Goal: Task Accomplishment & Management: Manage account settings

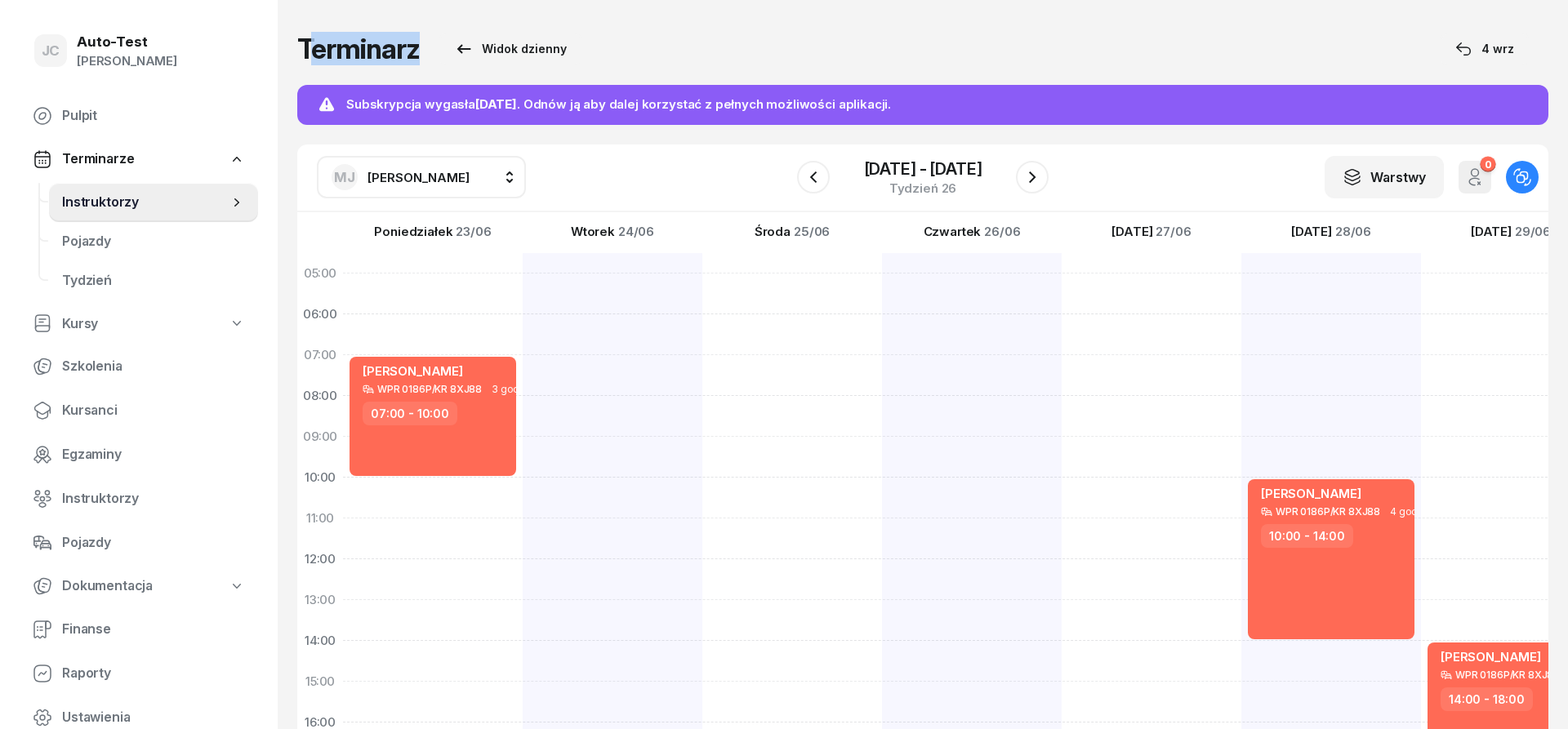
drag, startPoint x: 666, startPoint y: 51, endPoint x: 304, endPoint y: 49, distance: 362.0
click at [304, 49] on div "Terminarz Widok dzienny [DATE]" at bounding box center [922, 48] width 1251 height 33
click at [304, 49] on h1 "Terminarz" at bounding box center [359, 49] width 123 height 30
drag, startPoint x: 300, startPoint y: 51, endPoint x: 637, endPoint y: 49, distance: 337.0
click at [637, 49] on div "Terminarz Widok dzienny [DATE]" at bounding box center [922, 48] width 1251 height 33
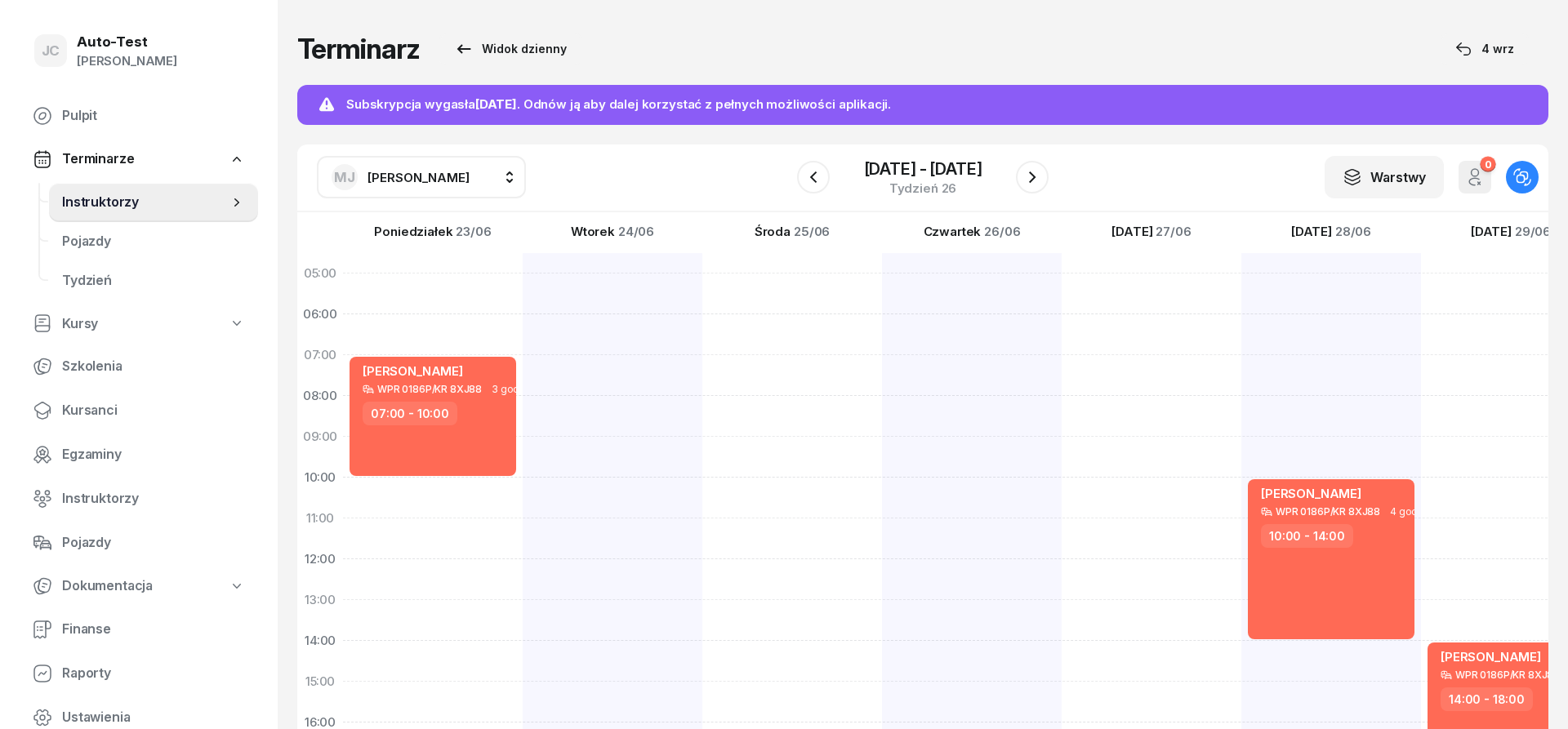
click at [677, 49] on div "Terminarz Widok dzienny [DATE]" at bounding box center [922, 48] width 1251 height 33
drag, startPoint x: 747, startPoint y: 48, endPoint x: 276, endPoint y: 51, distance: 471.0
click at [276, 51] on div "JC Auto-Test [PERSON_NAME] Pulpit Terminarze Instruktorzy Pojazdy Tydzień Kursy…" at bounding box center [784, 392] width 1568 height 784
click at [280, 49] on div "Terminarz Widok dzienny [DATE] Subskrypcja wygasła [DATE] . Odnów ją aby dalej …" at bounding box center [922, 392] width 1290 height 784
drag, startPoint x: 294, startPoint y: 49, endPoint x: 696, endPoint y: 49, distance: 402.0
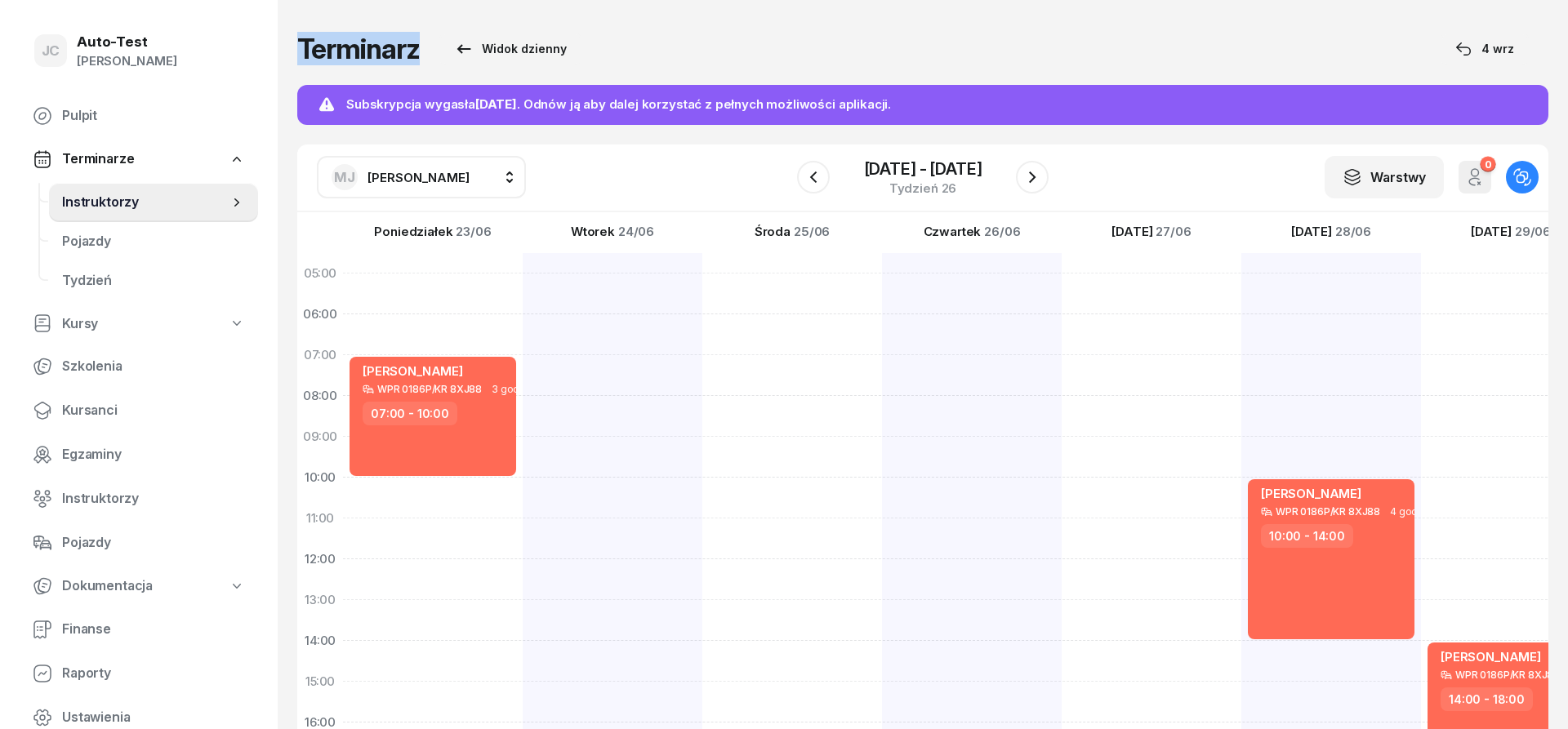
click at [672, 49] on div "Terminarz Widok dzienny [DATE] Subskrypcja wygasła [DATE] . Odnów ją aby dalej …" at bounding box center [922, 392] width 1290 height 784
click at [696, 49] on div "Terminarz Widok dzienny [DATE]" at bounding box center [922, 48] width 1251 height 33
drag, startPoint x: 318, startPoint y: 46, endPoint x: 641, endPoint y: 59, distance: 323.3
click at [626, 59] on div "Terminarz Widok dzienny [DATE]" at bounding box center [922, 48] width 1251 height 33
click at [711, 52] on div "Terminarz Widok dzienny [DATE]" at bounding box center [922, 48] width 1251 height 33
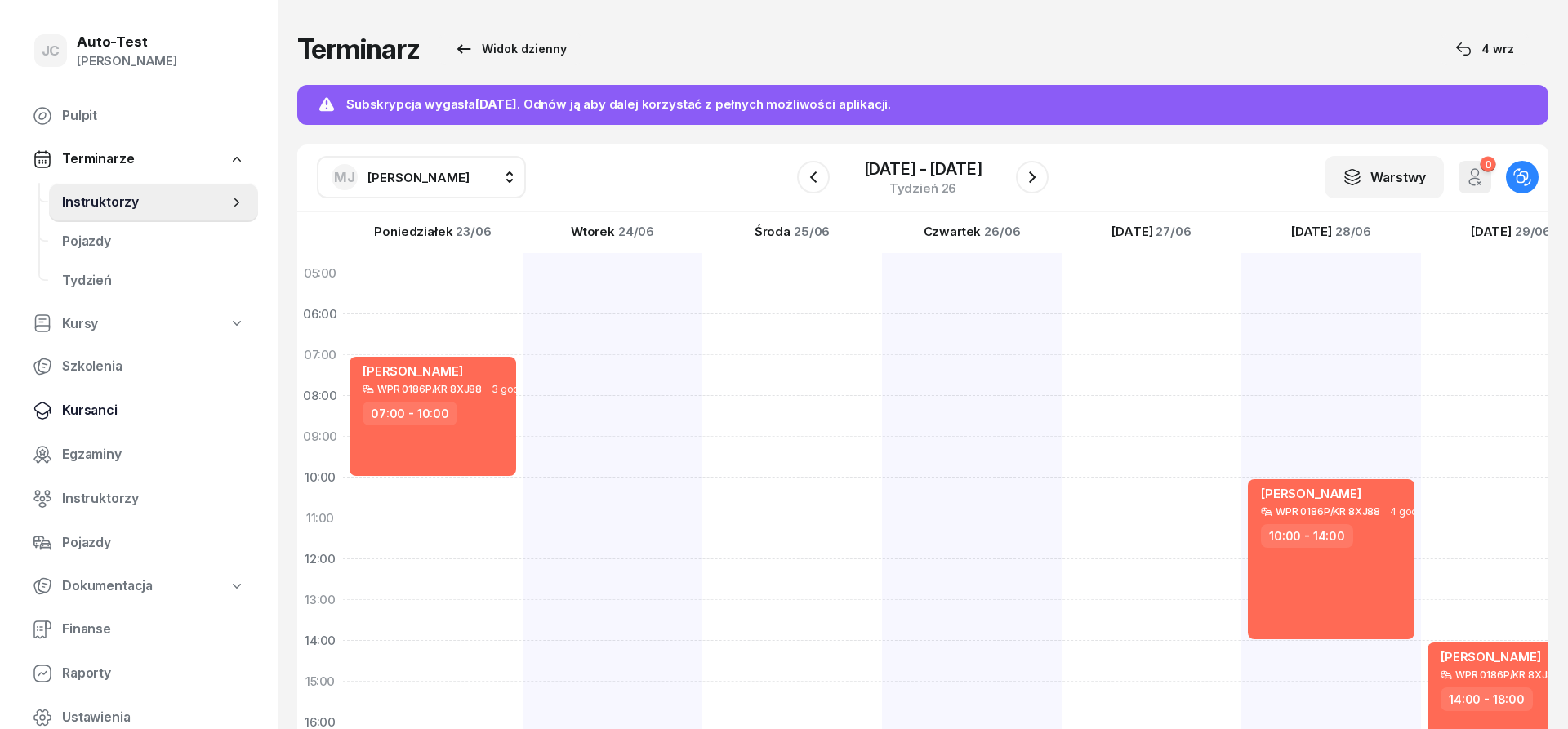
click at [119, 412] on span "Kursanci" at bounding box center [153, 410] width 183 height 21
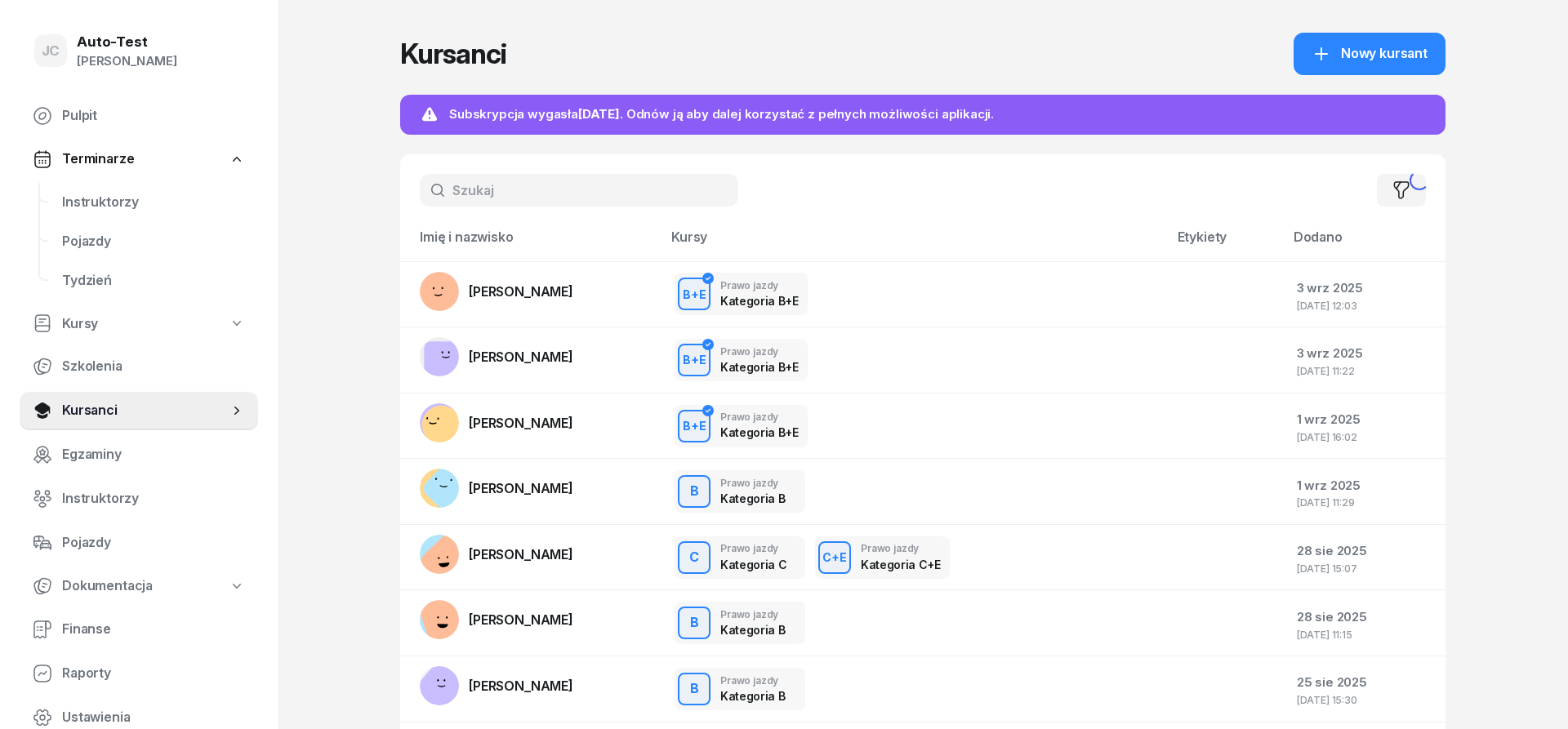
click at [470, 180] on input "text" at bounding box center [578, 190] width 318 height 33
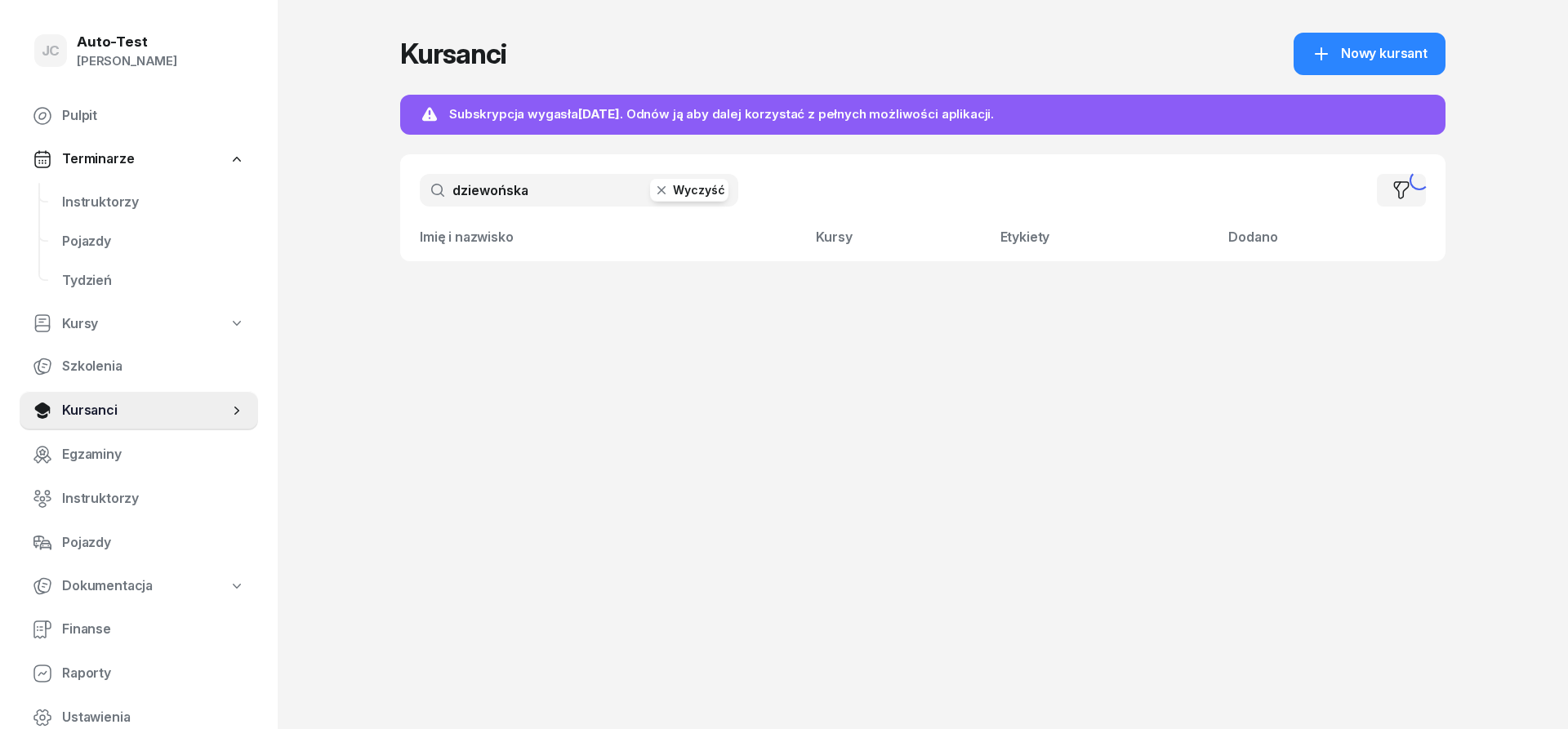
type input "dziewońska"
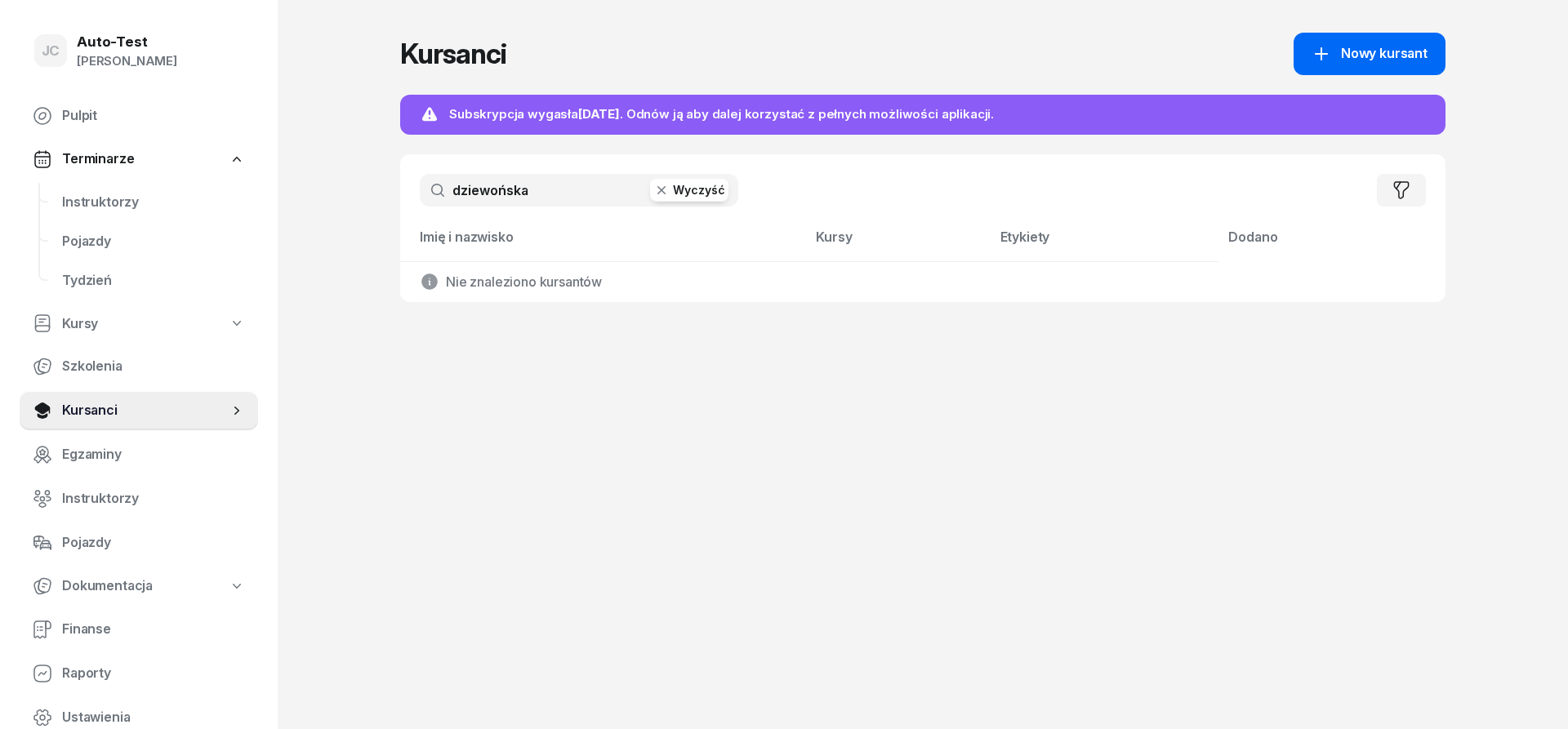
click at [1327, 60] on icon at bounding box center [1321, 54] width 20 height 20
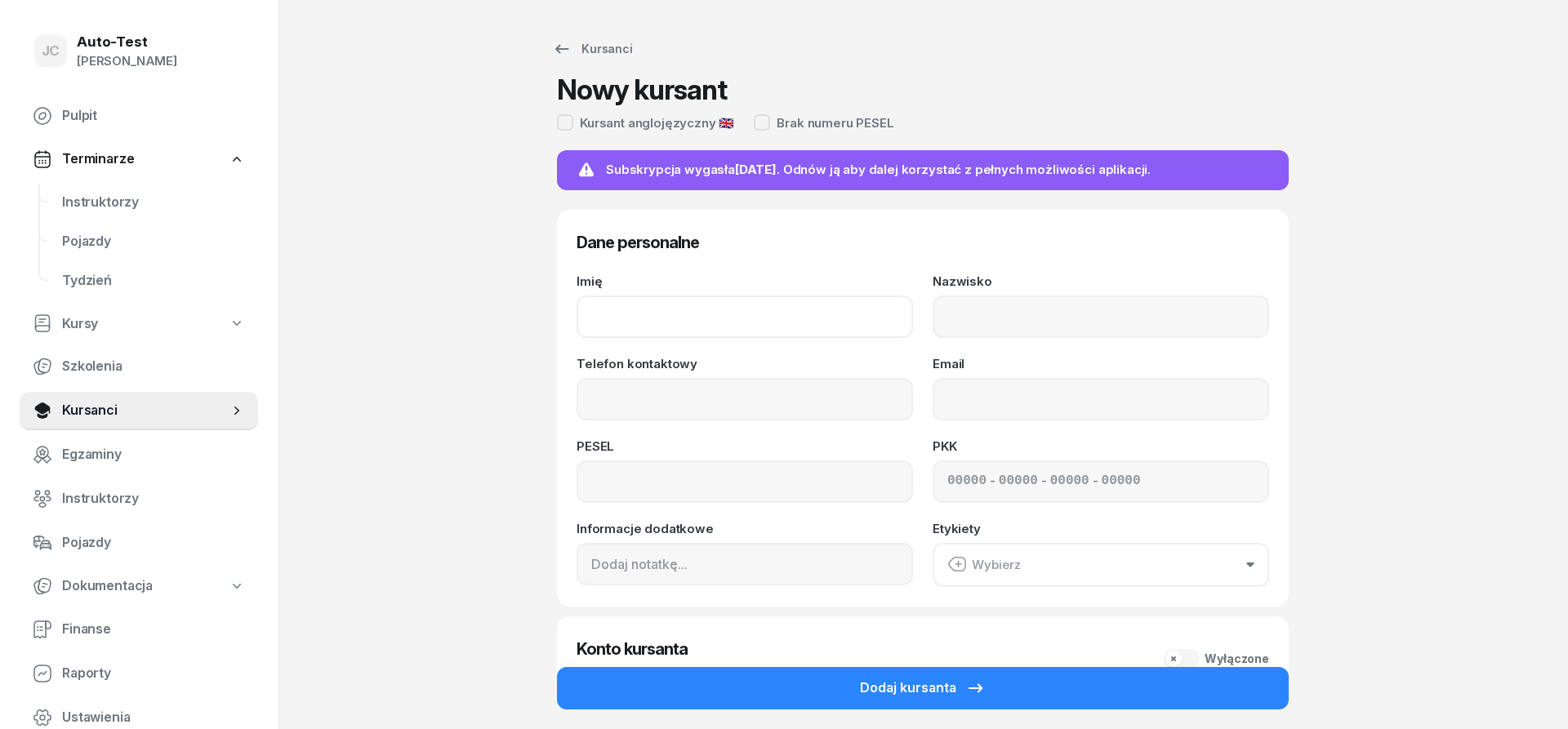
click at [701, 320] on input "Imię" at bounding box center [744, 317] width 336 height 43
type input "[PERSON_NAME]"
type input "Dziewońska"
click at [644, 476] on input at bounding box center [744, 482] width 336 height 43
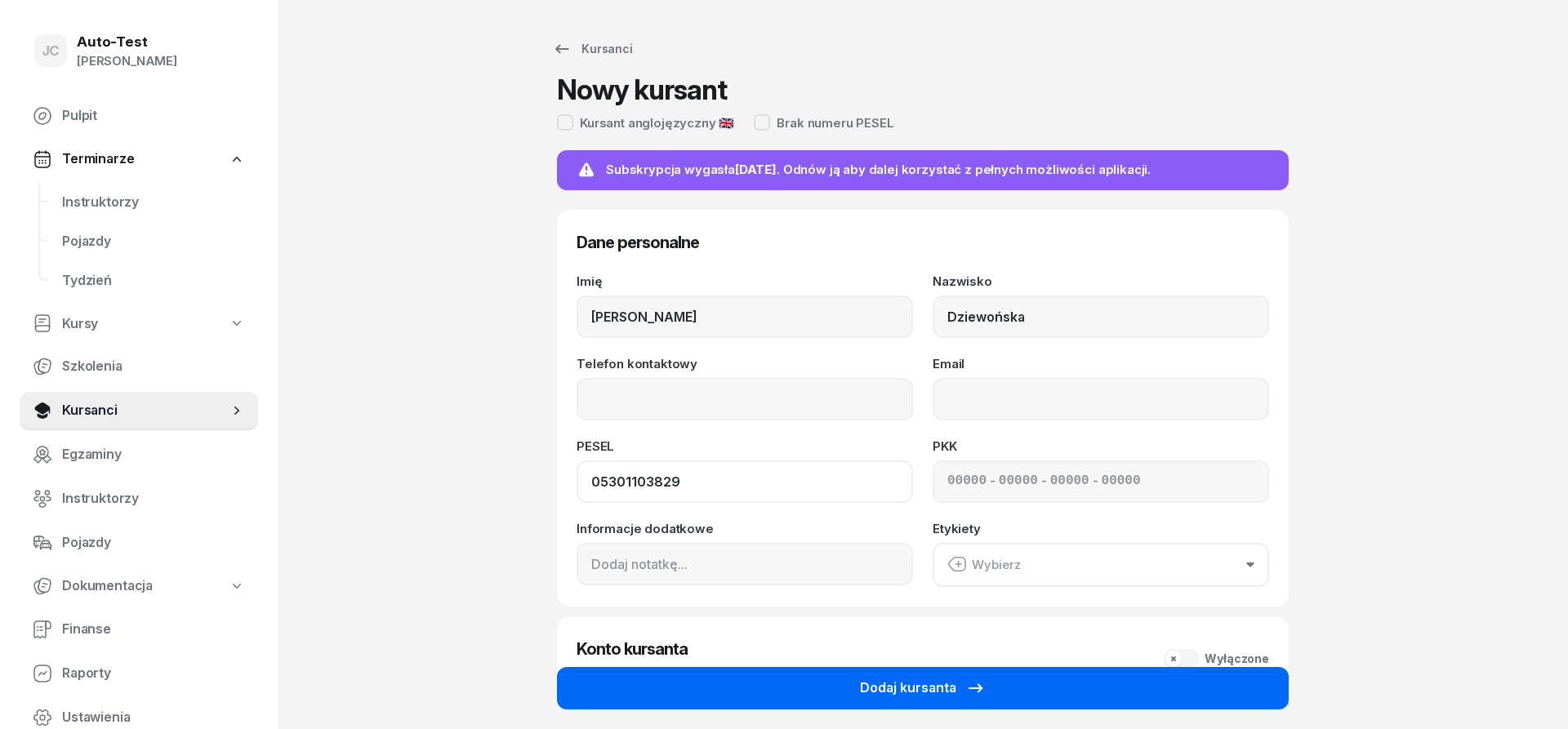
type input "05301103829"
click at [926, 697] on div "Dodaj kursanta" at bounding box center [922, 687] width 126 height 21
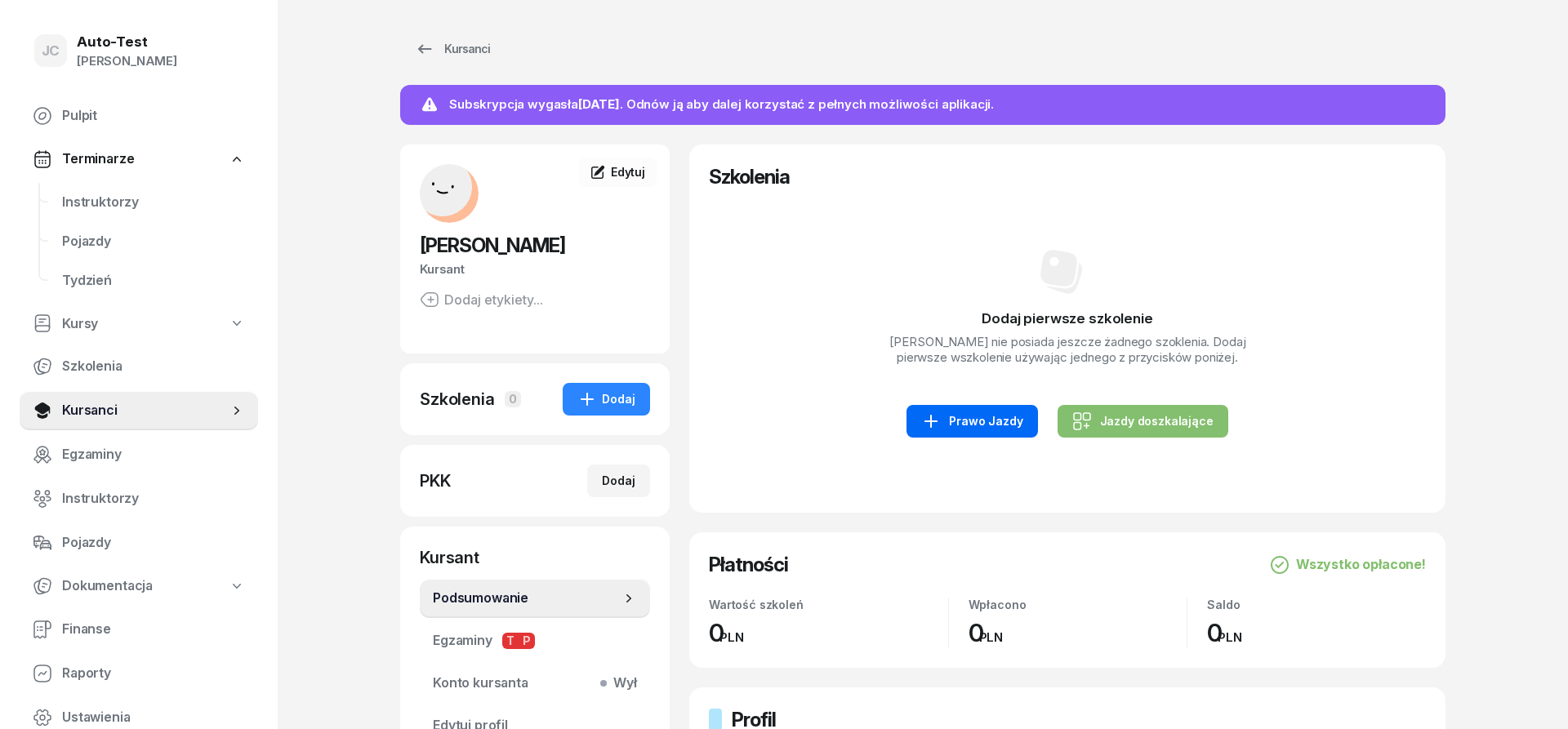
click at [1015, 429] on div "Prawo Jazdy" at bounding box center [972, 421] width 101 height 20
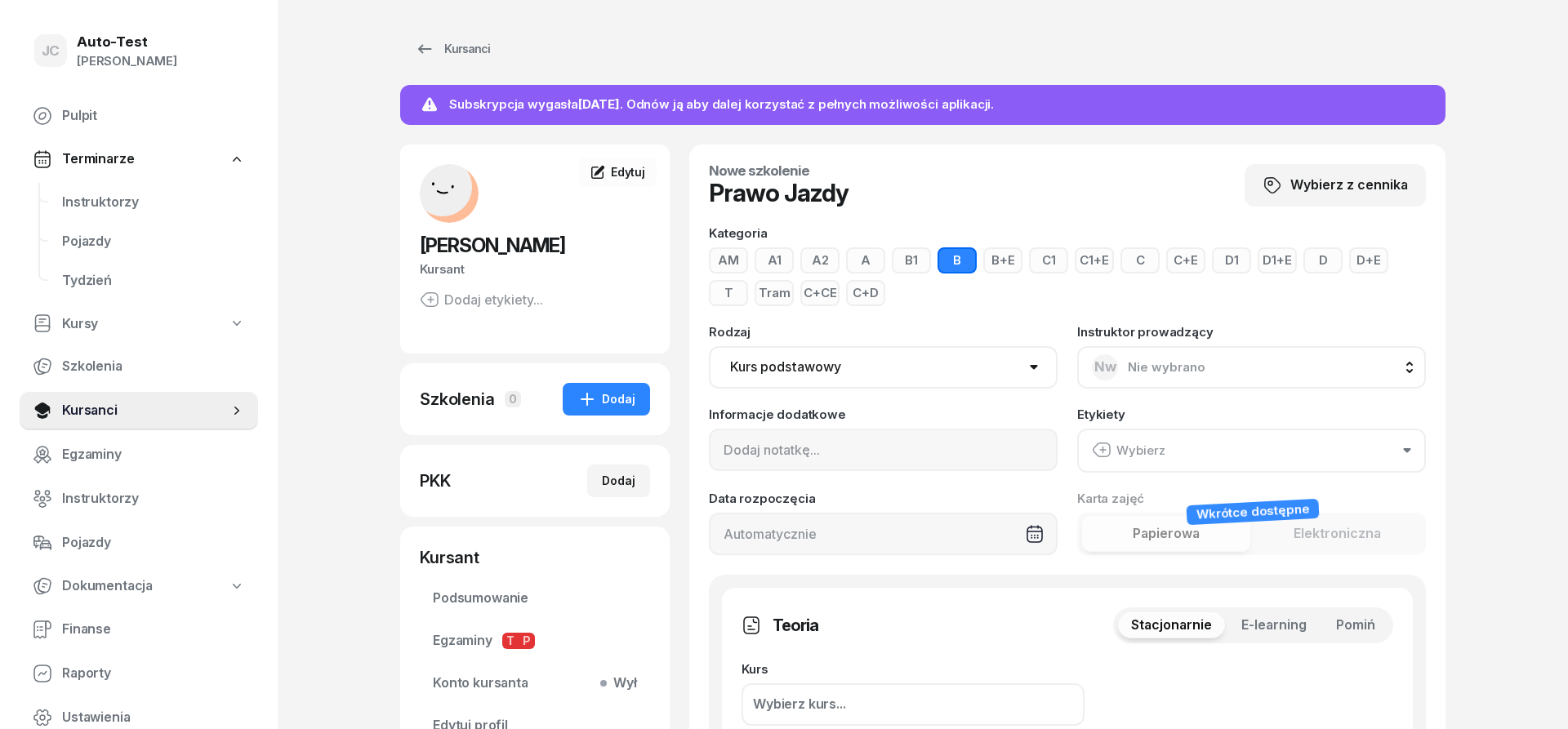
click at [1343, 624] on span "Pomiń" at bounding box center [1355, 625] width 40 height 21
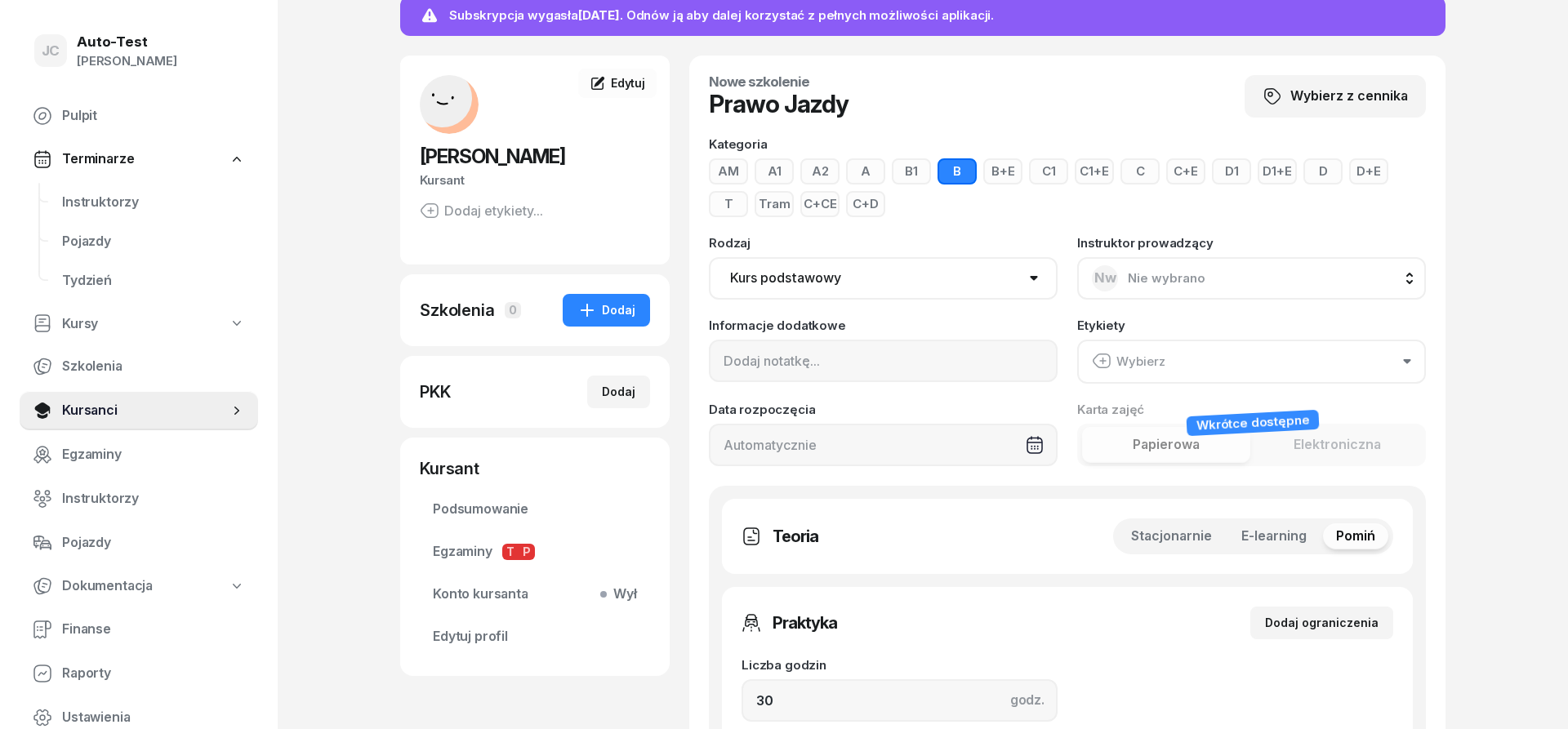
scroll to position [166, 0]
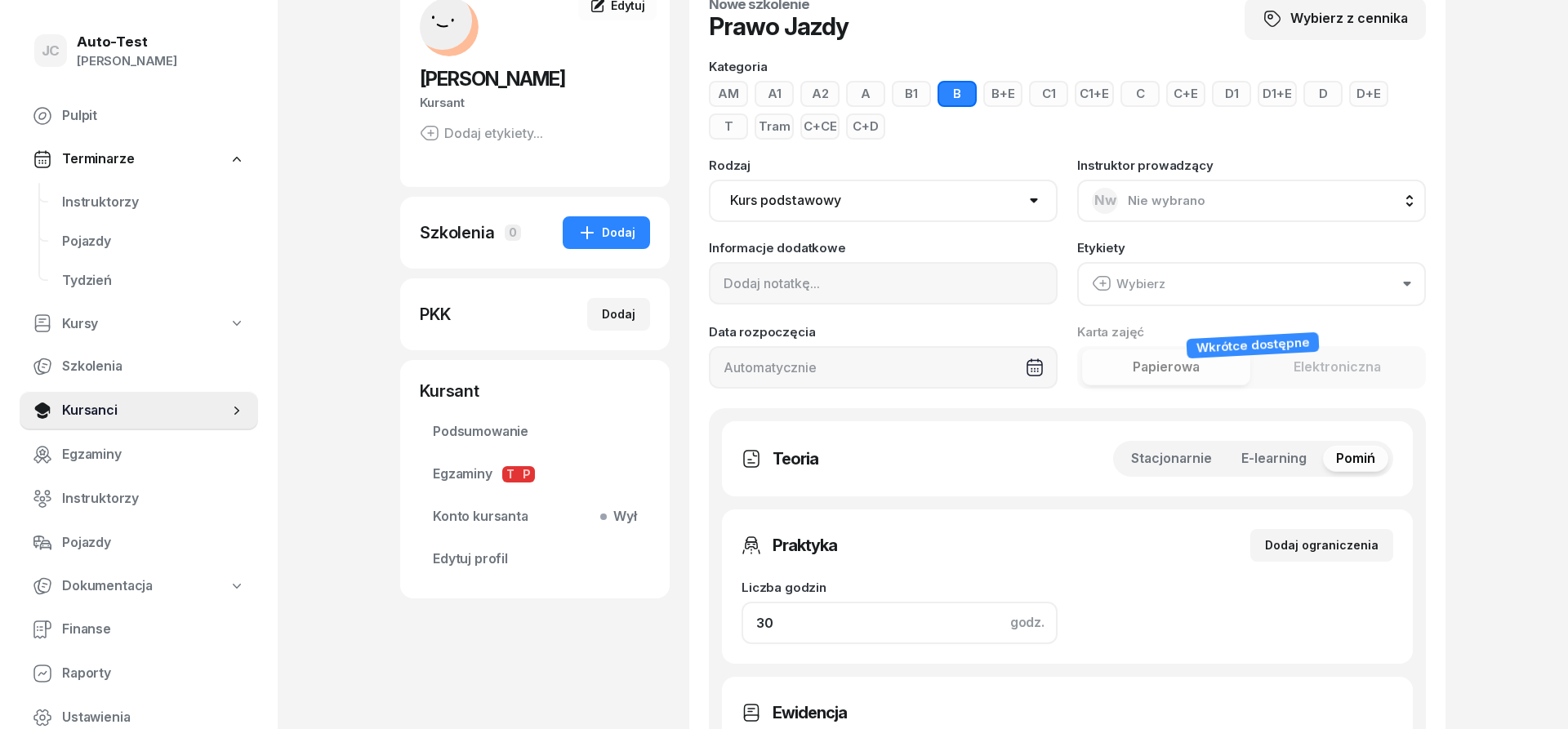
drag, startPoint x: 671, startPoint y: 634, endPoint x: 645, endPoint y: 637, distance: 26.2
click at [741, 637] on input "30" at bounding box center [900, 623] width 316 height 43
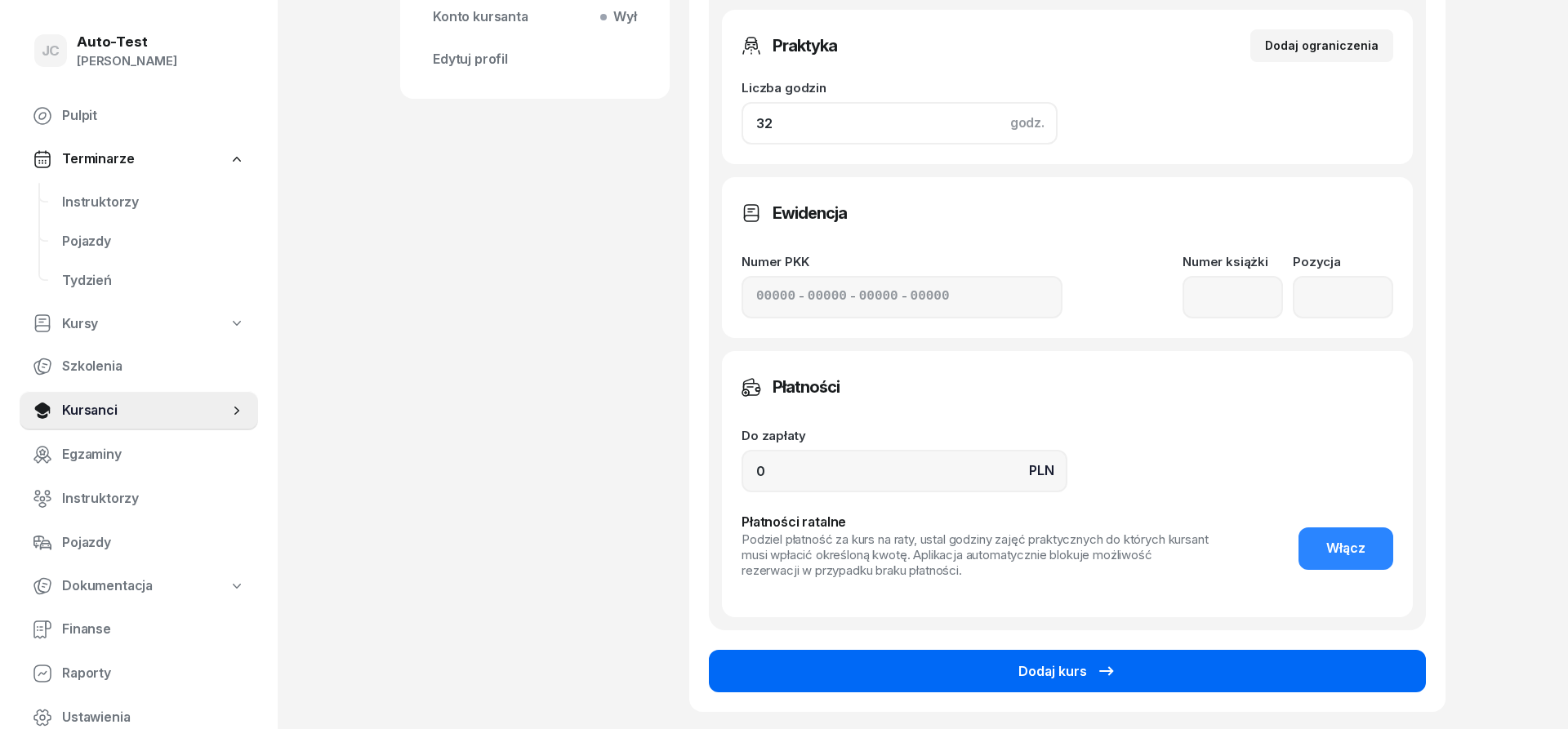
type input "32"
click at [780, 671] on button "Dodaj kurs" at bounding box center [1067, 671] width 717 height 43
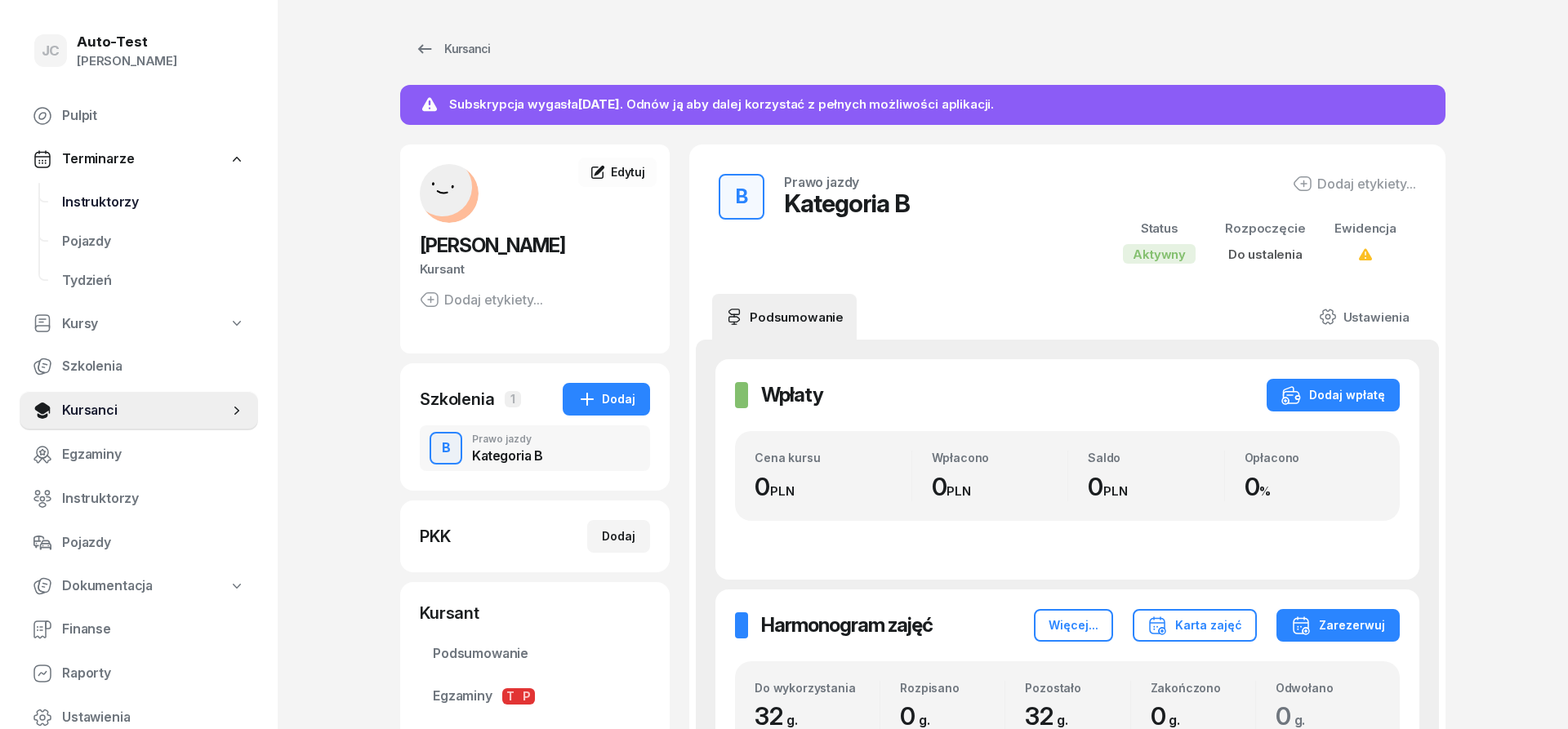
click at [156, 211] on span "Instruktorzy" at bounding box center [153, 202] width 183 height 21
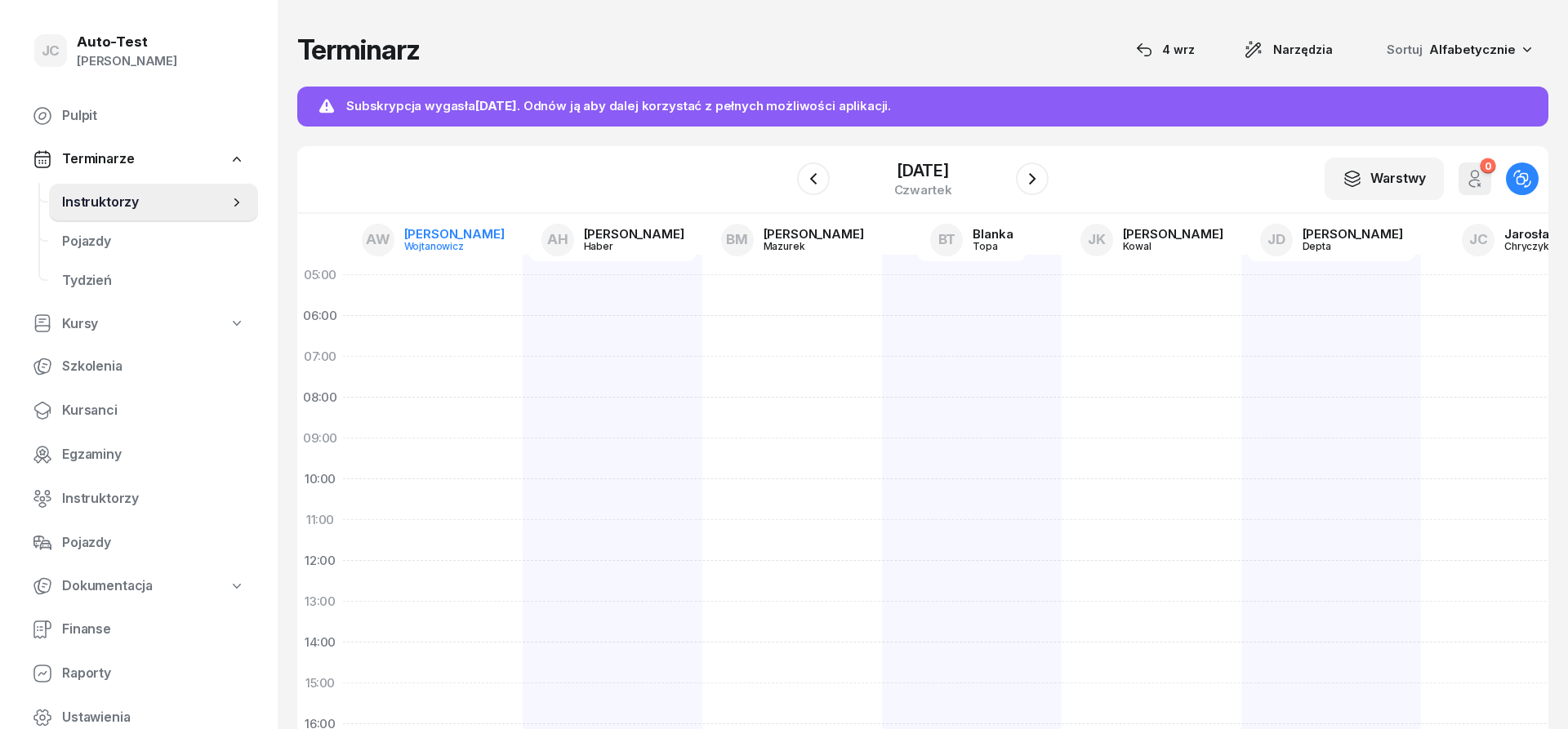
click at [441, 241] on div "Wojtanowicz" at bounding box center [443, 246] width 78 height 11
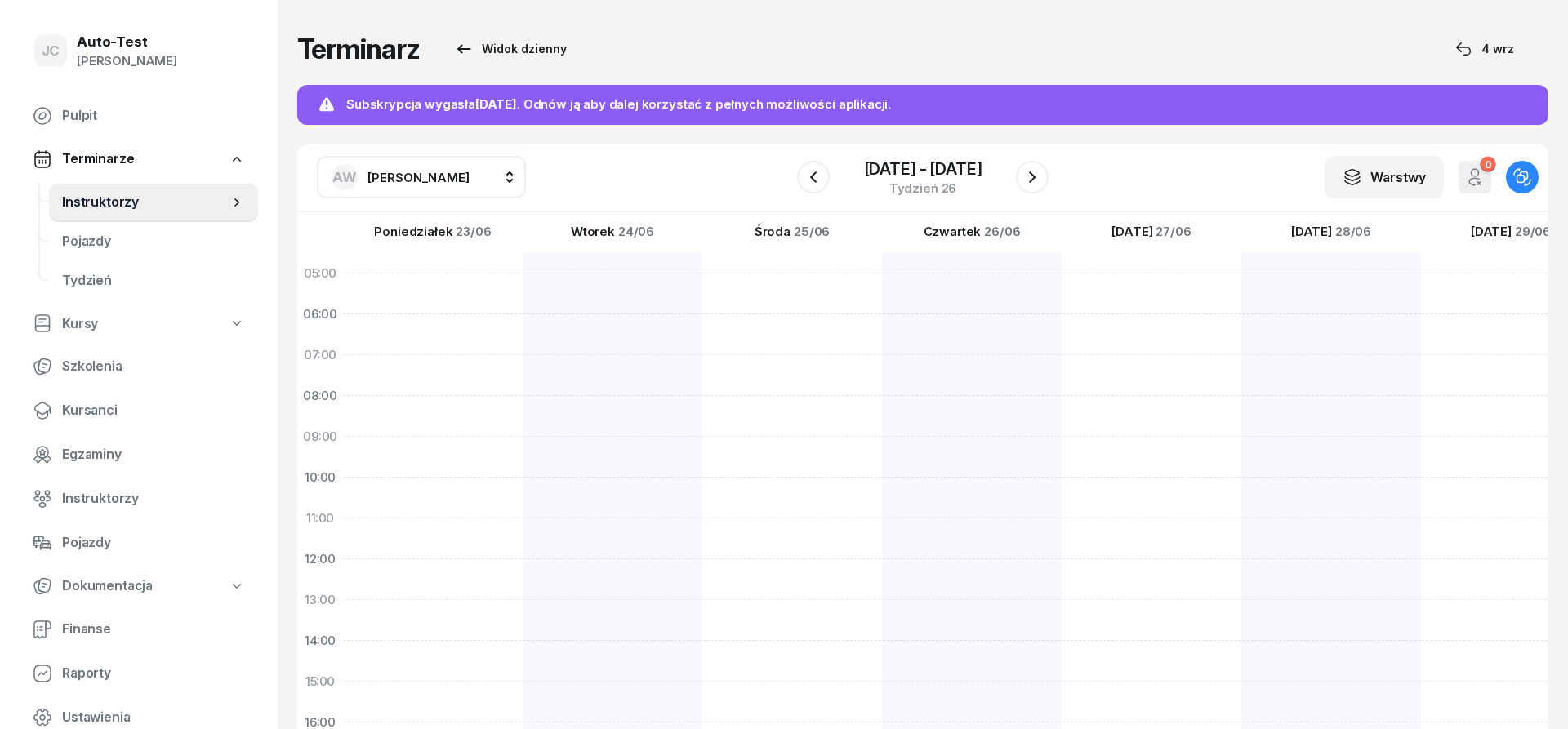
click at [419, 174] on span "[PERSON_NAME]" at bounding box center [418, 178] width 102 height 16
type input "chry"
click at [458, 289] on span "[PERSON_NAME]" at bounding box center [427, 285] width 101 height 21
click at [1038, 176] on icon "button" at bounding box center [1032, 177] width 20 height 20
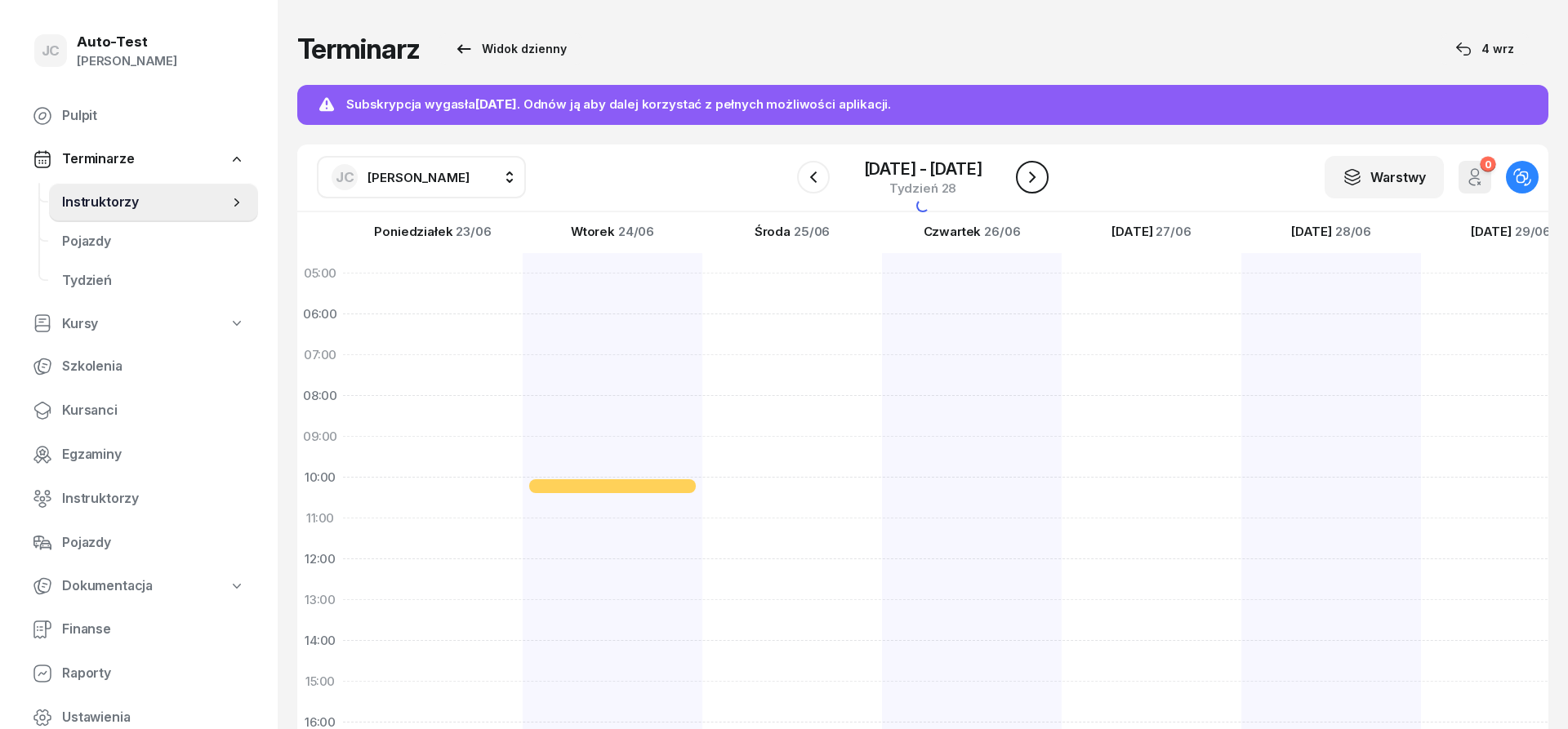
click at [1038, 176] on icon "button" at bounding box center [1032, 177] width 20 height 20
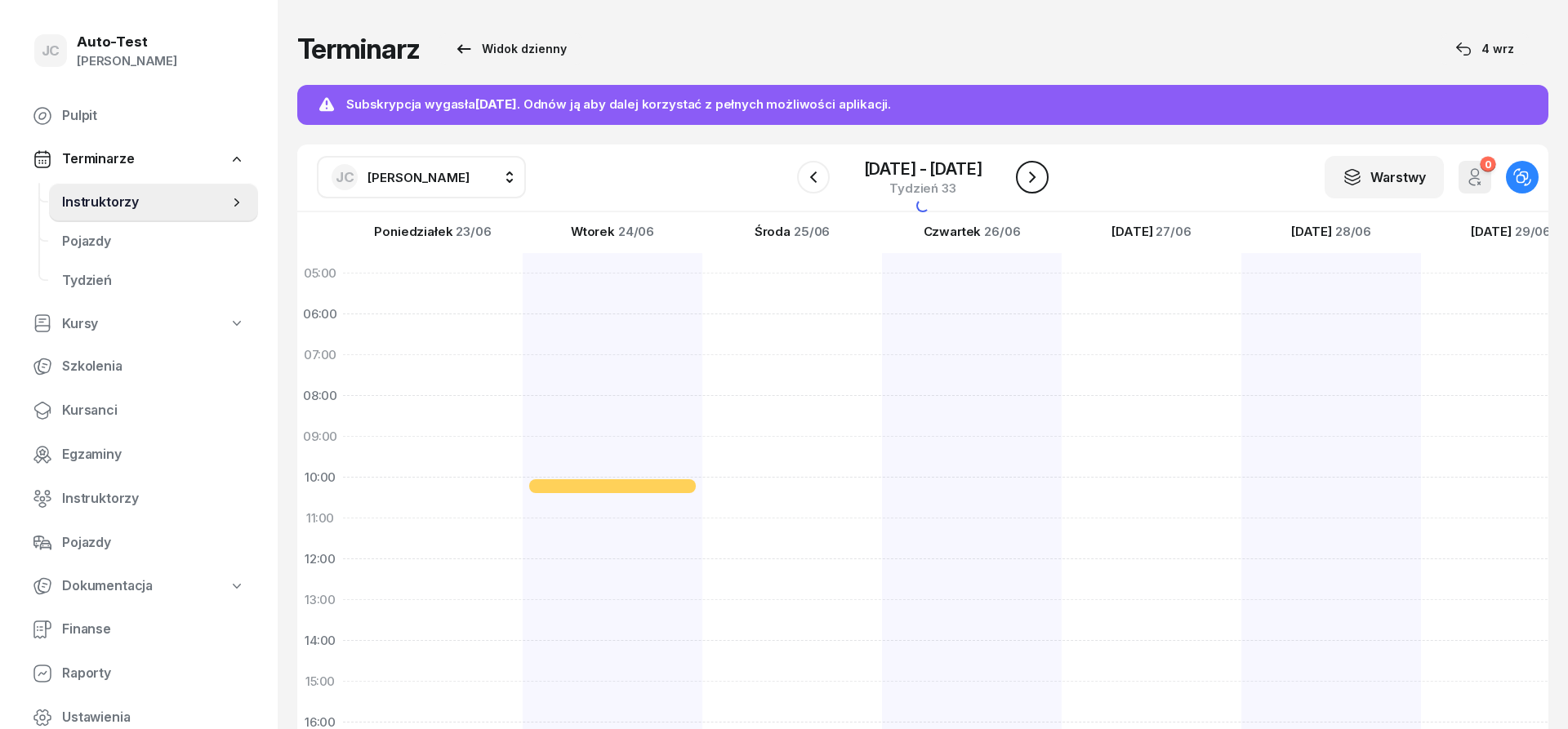
click at [1038, 176] on icon "button" at bounding box center [1032, 177] width 20 height 20
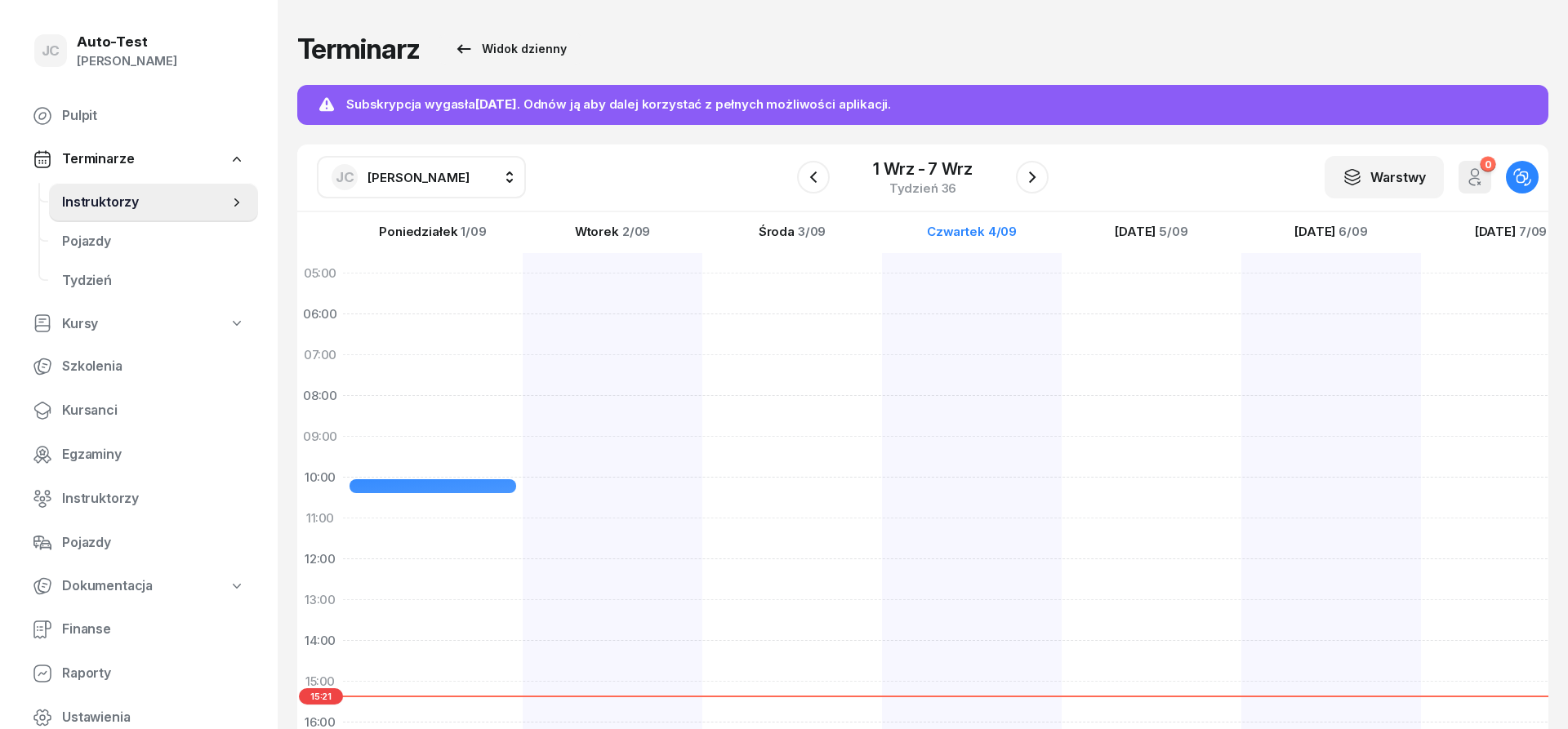
click at [930, 488] on div at bounding box center [972, 662] width 180 height 817
select select "10"
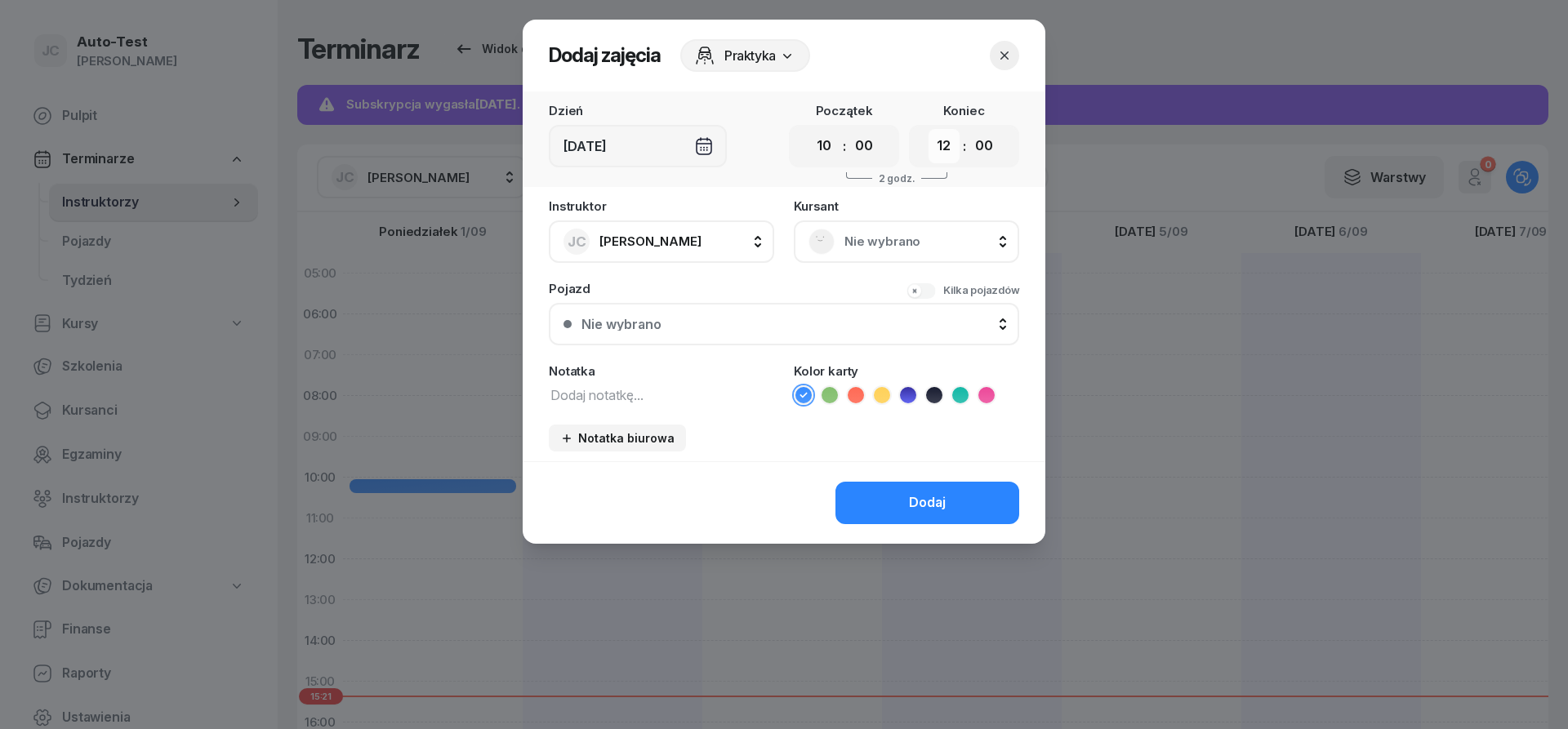
click at [928, 129] on select "00 01 02 03 04 05 06 07 08 09 10 11 12 13 14 15 16 17 18 19 20 21 22 23" at bounding box center [943, 145] width 31 height 35
select select "10"
click option "10" at bounding box center [0, 0] width 0 height 0
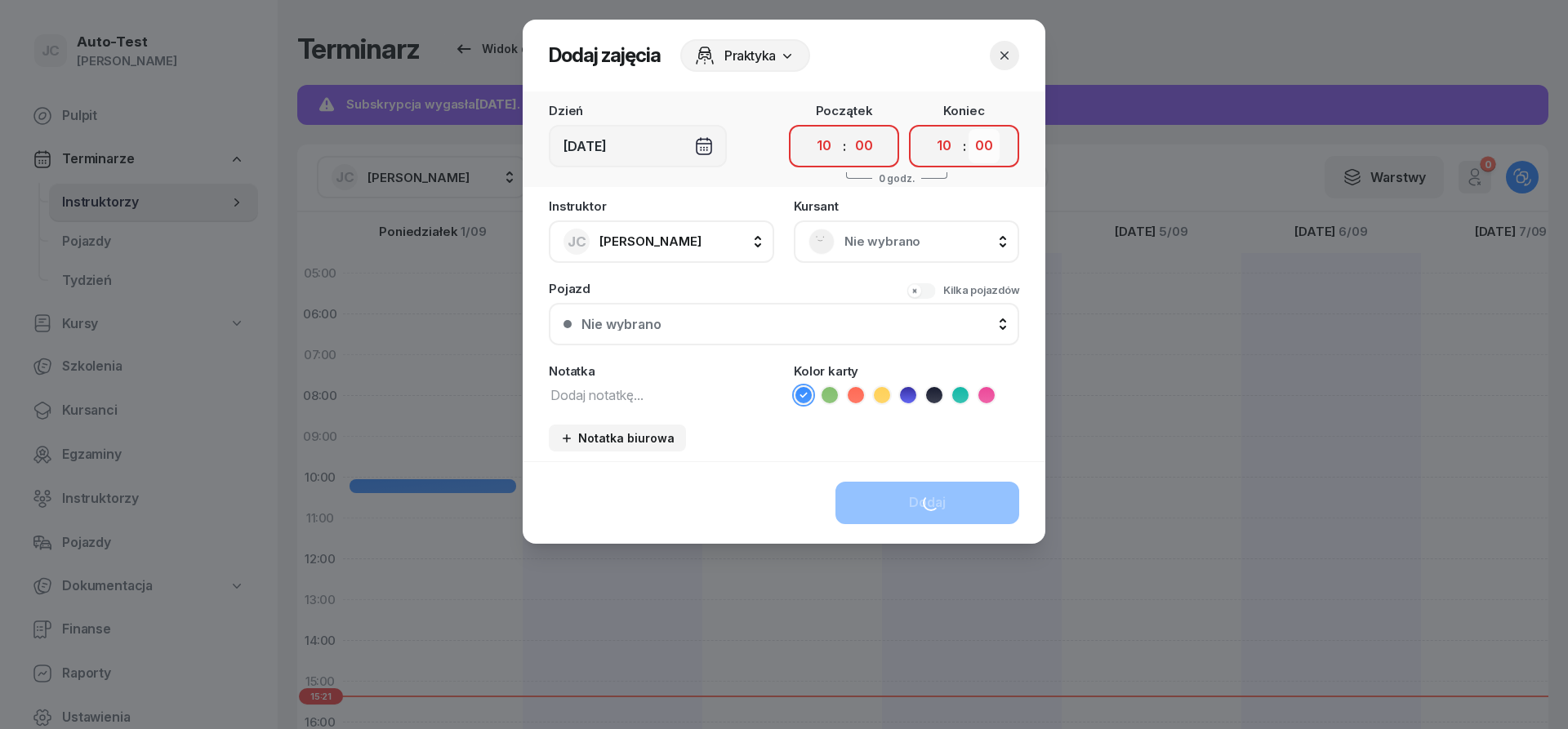
click at [968, 129] on select "00 05 10 15 20 25 30 35 40 45 50 55" at bounding box center [983, 145] width 31 height 35
select select "25"
click option "25" at bounding box center [0, 0] width 0 height 0
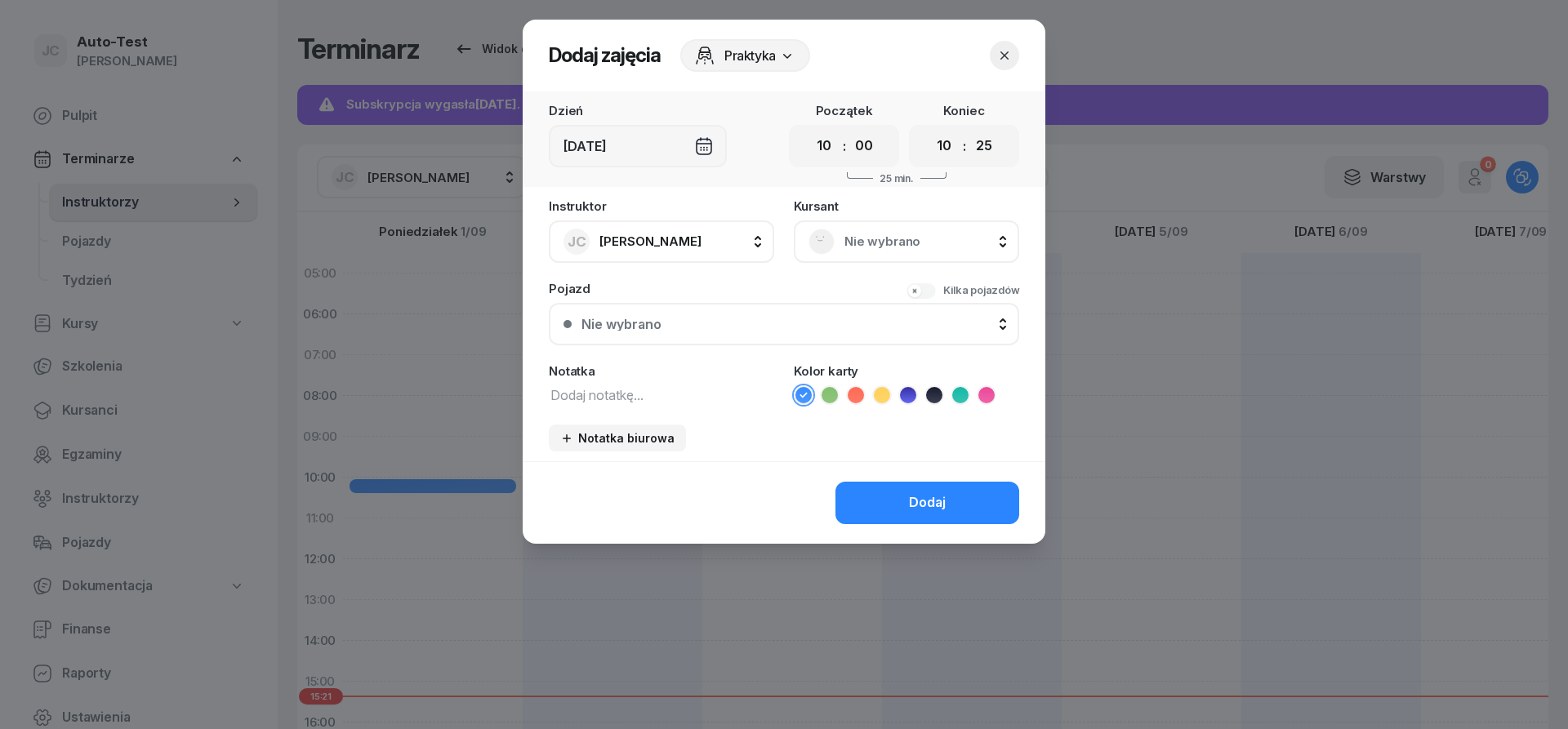
click at [858, 223] on div "Nie wybrano" at bounding box center [907, 241] width 225 height 43
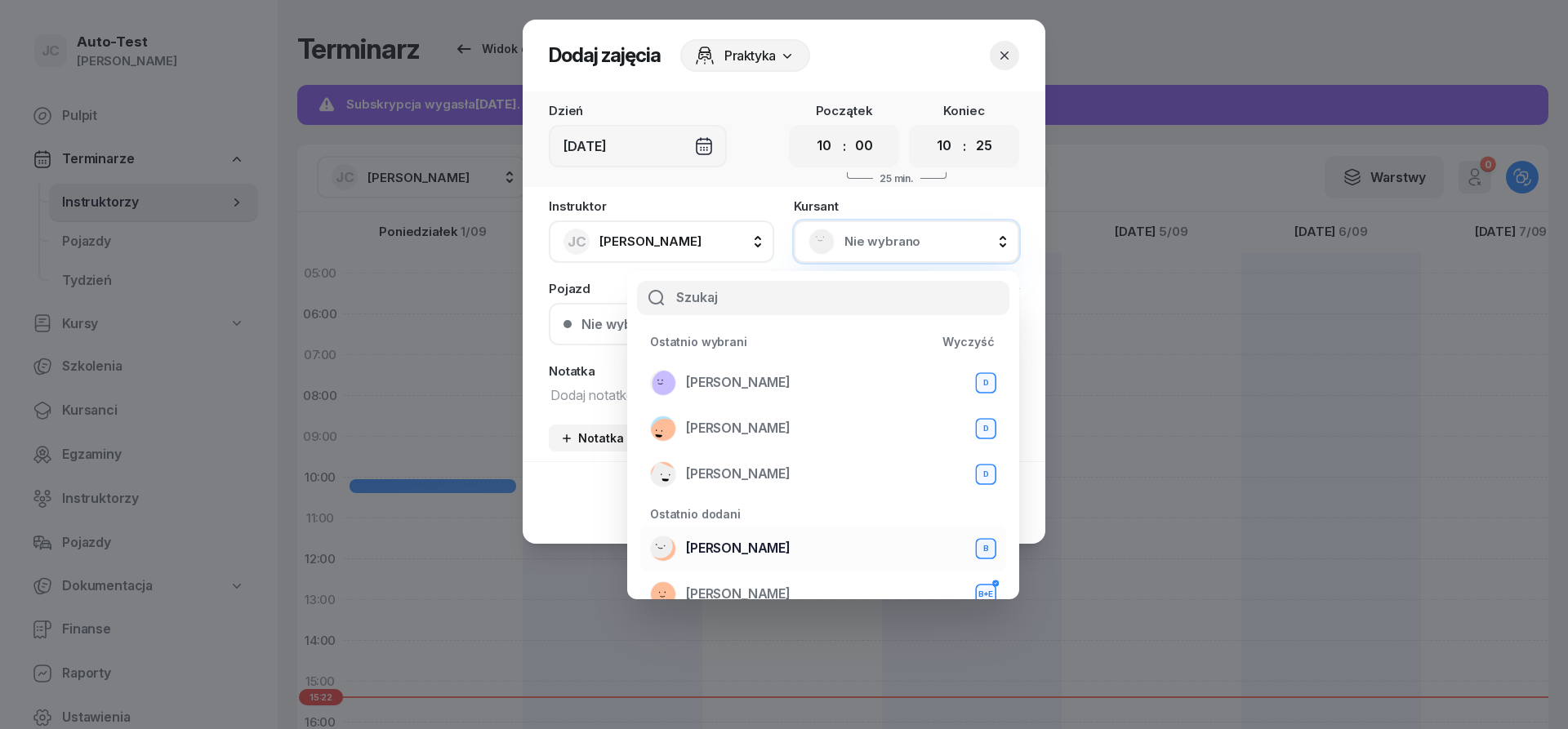
click at [768, 548] on span "[PERSON_NAME]" at bounding box center [739, 548] width 105 height 21
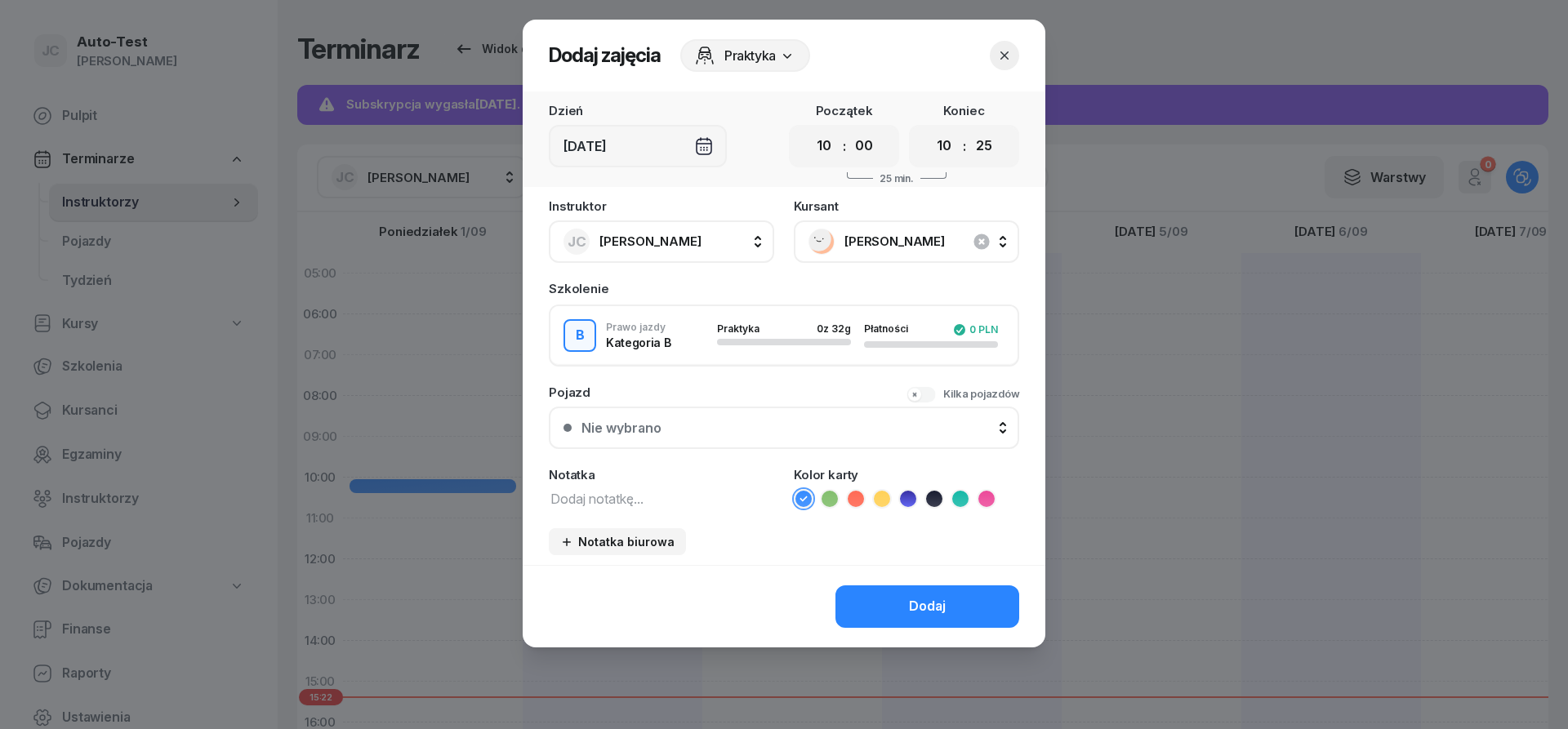
click at [714, 430] on div "Nie wybrano" at bounding box center [793, 427] width 423 height 13
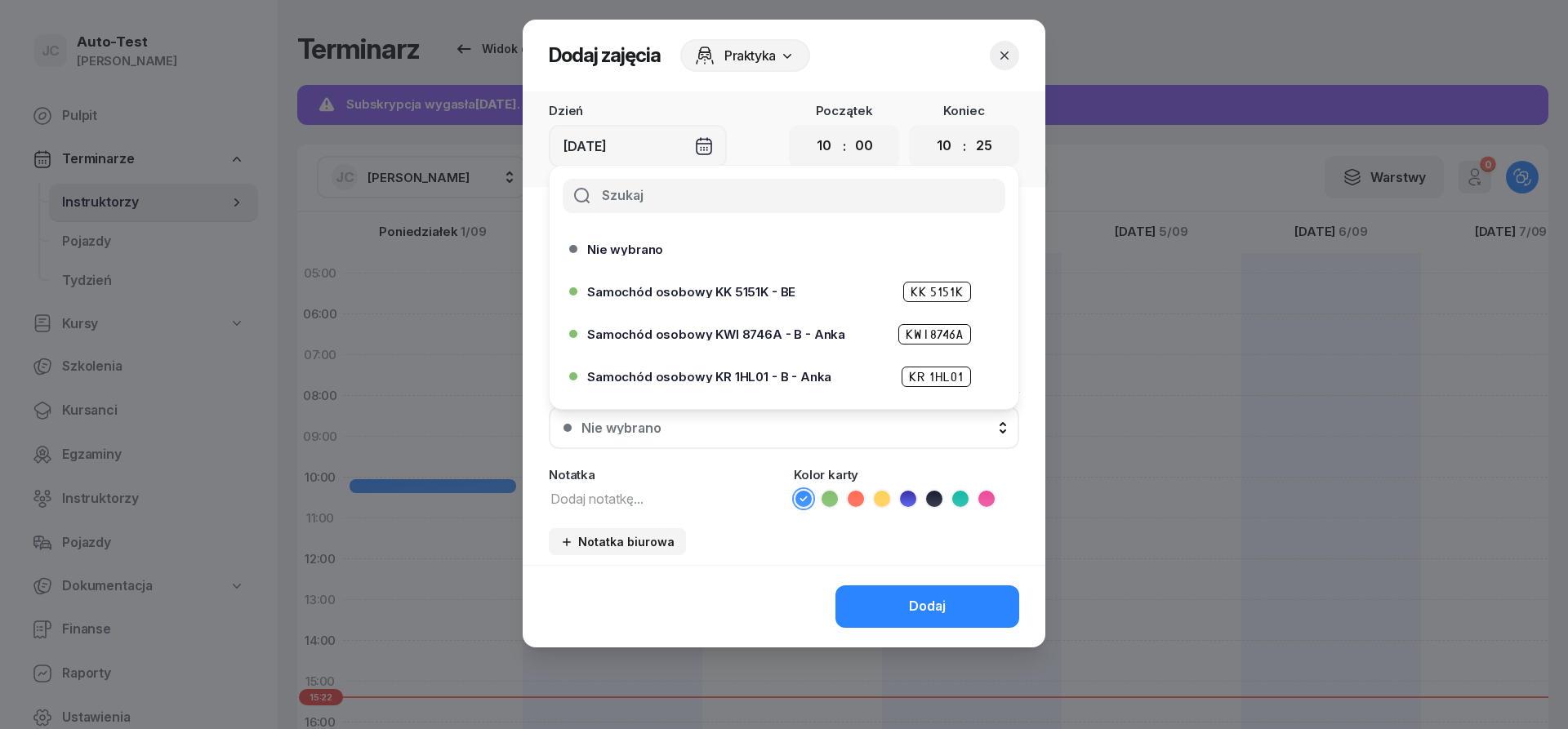
scroll to position [500, 0]
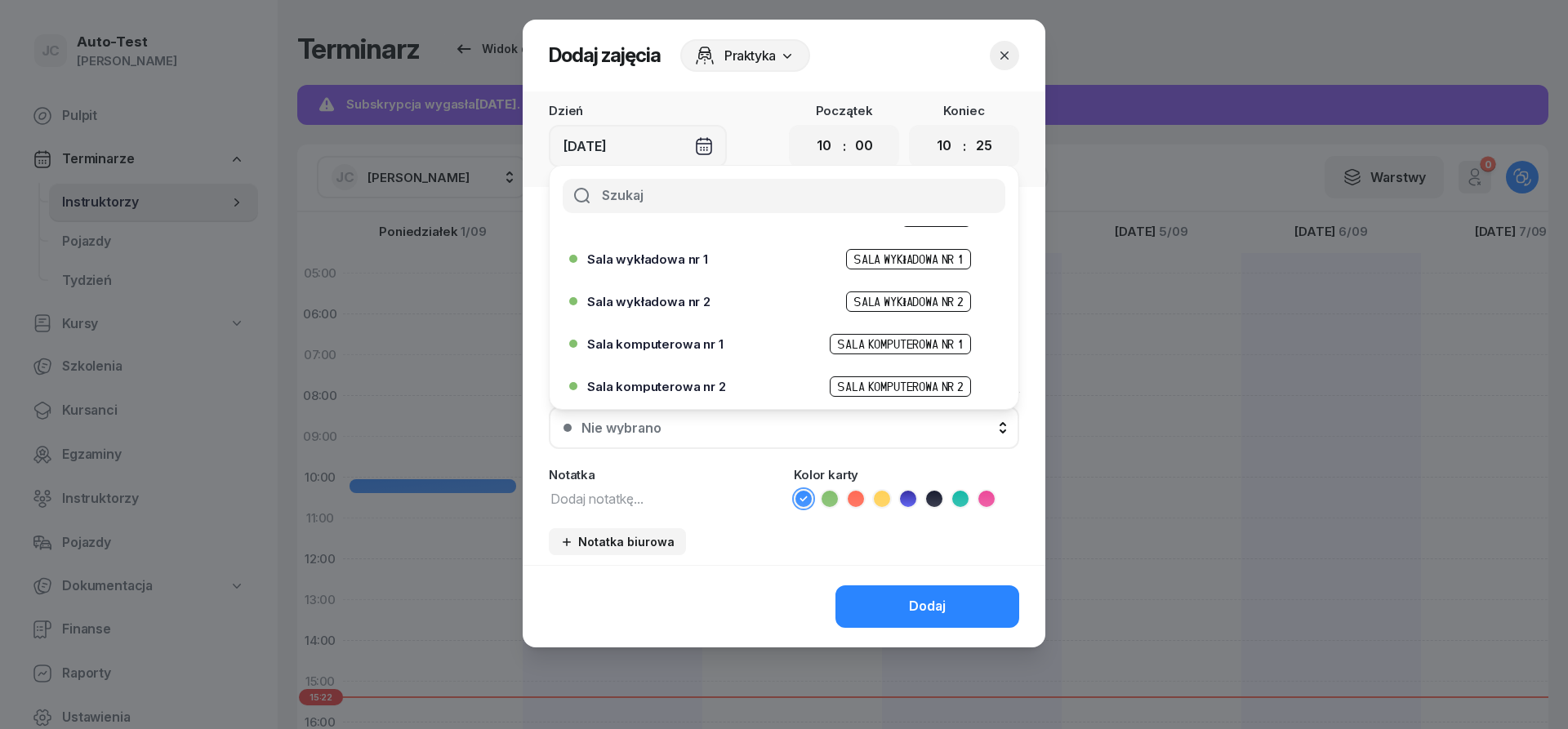
click at [701, 343] on span "Sala komputerowa nr 1" at bounding box center [655, 344] width 136 height 12
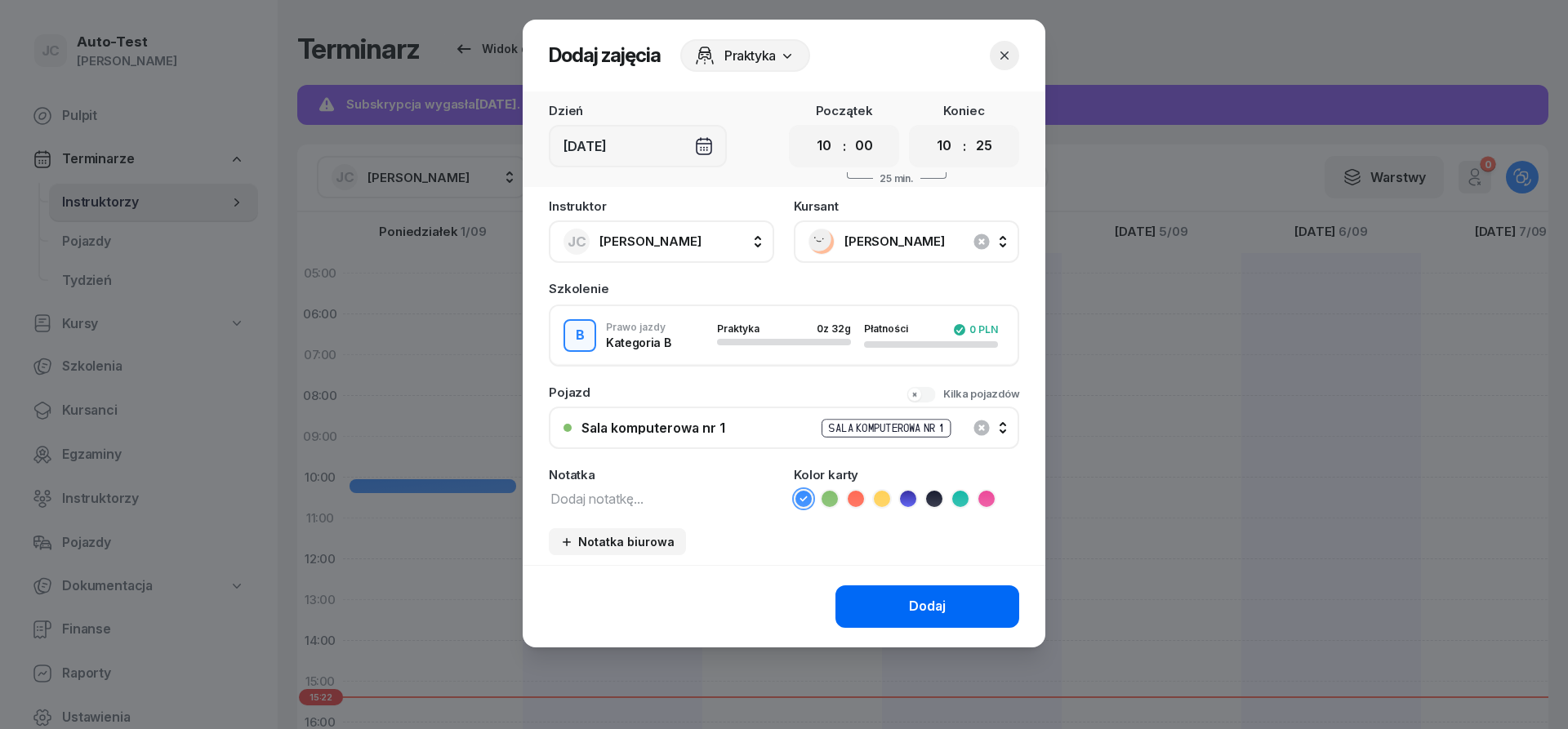
click at [869, 612] on button "Dodaj" at bounding box center [927, 606] width 184 height 43
